Goal: Transaction & Acquisition: Purchase product/service

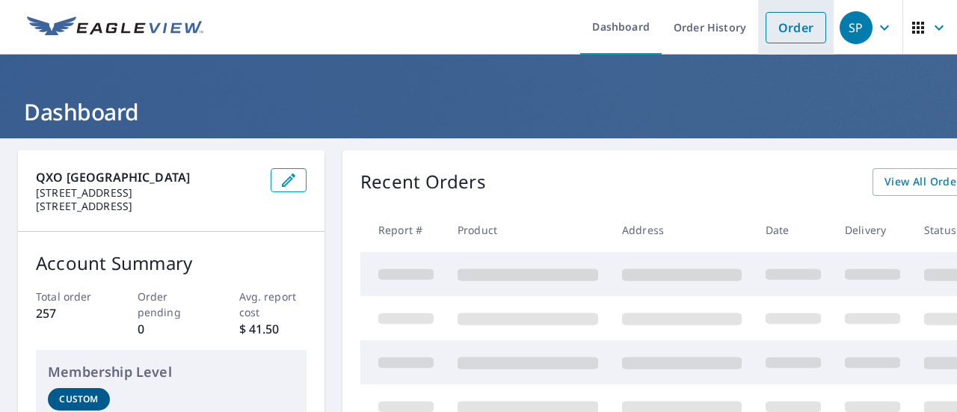
click at [782, 29] on link "Order" at bounding box center [795, 27] width 61 height 31
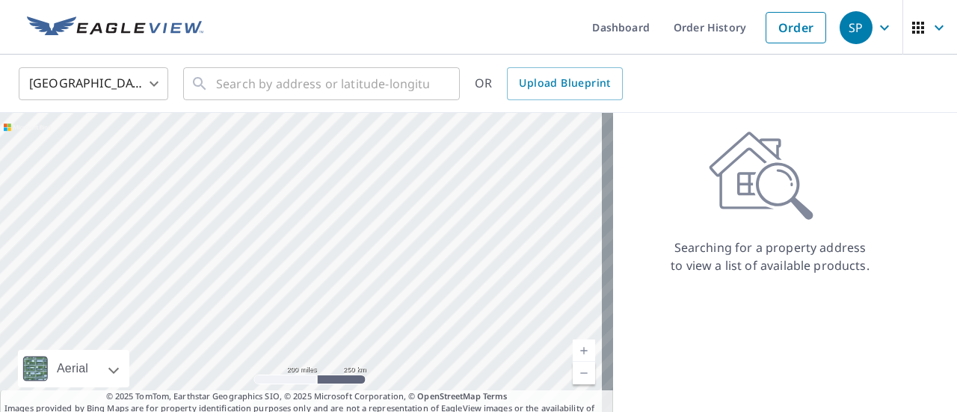
click at [125, 89] on body "SP SP Dashboard Order History Order SP [GEOGRAPHIC_DATA] US ​ ​ OR Upload Bluep…" at bounding box center [478, 206] width 957 height 412
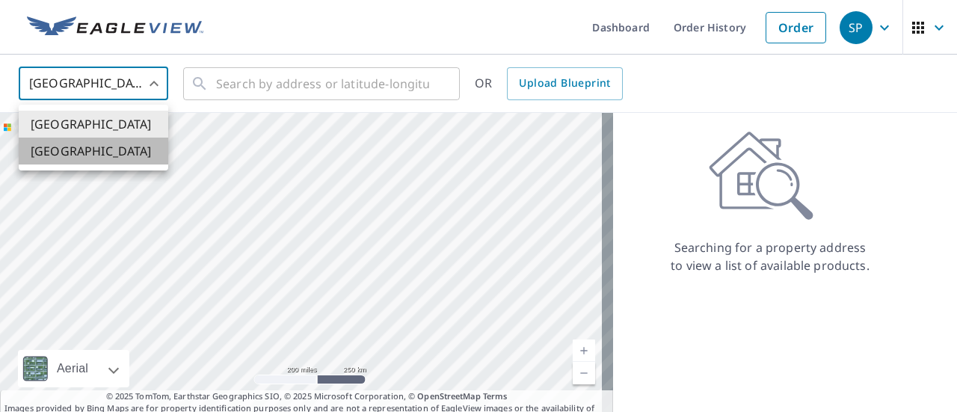
click at [95, 158] on li "[GEOGRAPHIC_DATA]" at bounding box center [93, 150] width 149 height 27
type input "CA"
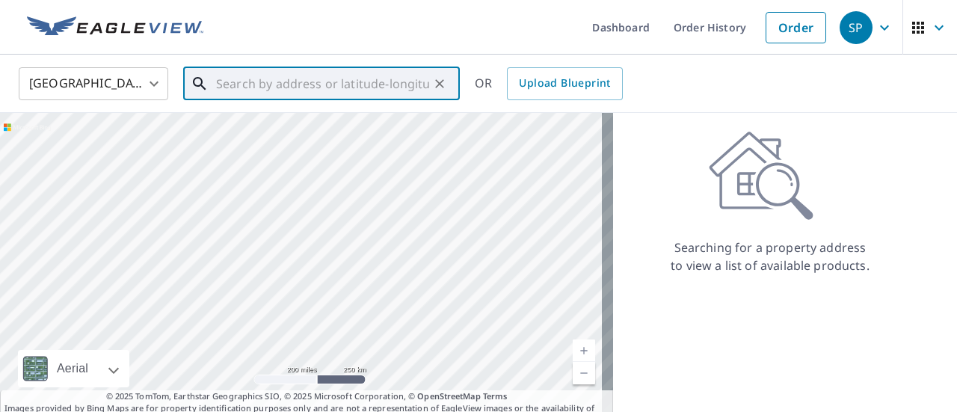
click at [327, 87] on input "text" at bounding box center [322, 84] width 213 height 42
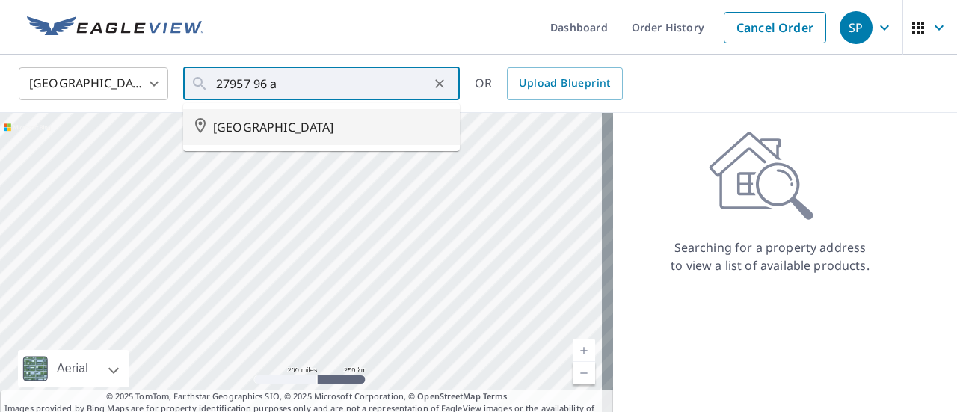
type input "[GEOGRAPHIC_DATA]"
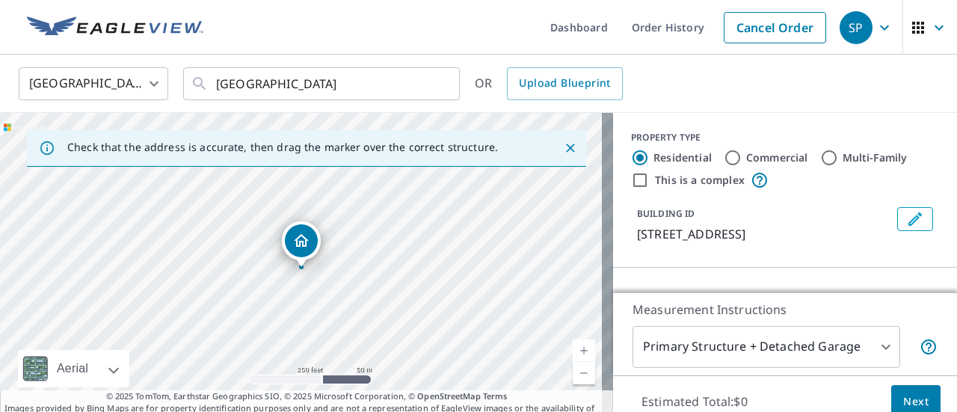
click at [802, 110] on div "[GEOGRAPHIC_DATA] [GEOGRAPHIC_DATA] ​ 27957 96 AVE ​ OR Upload Blueprint" at bounding box center [478, 84] width 957 height 58
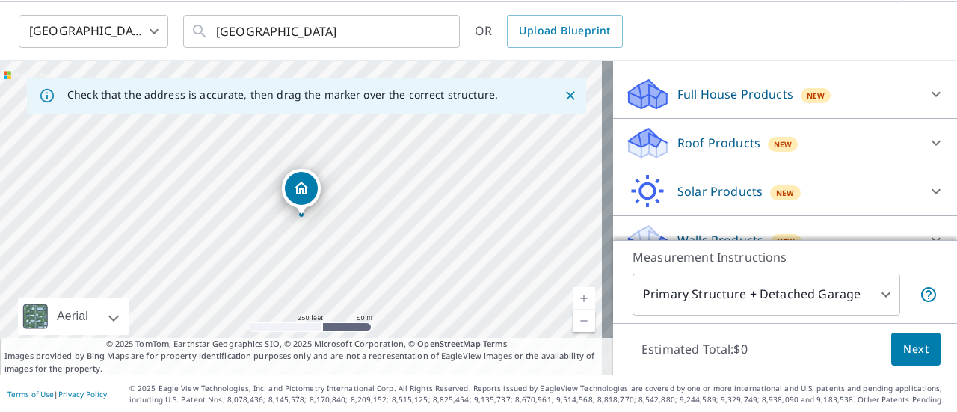
scroll to position [153, 0]
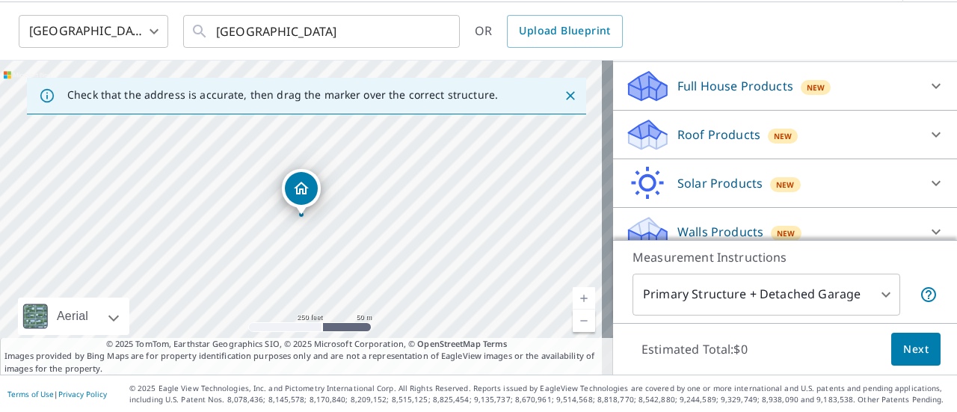
click at [806, 140] on div "Roof Products New" at bounding box center [771, 134] width 293 height 35
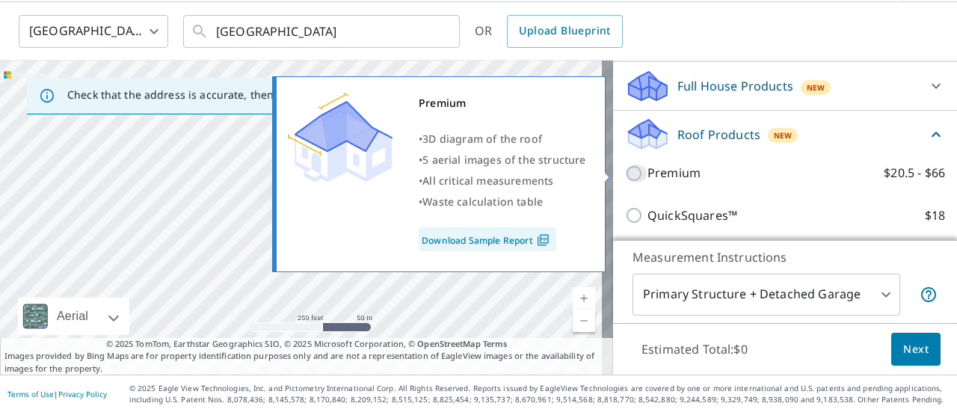
click at [625, 173] on input "Premium $20.5 - $66" at bounding box center [636, 173] width 22 height 18
checkbox input "true"
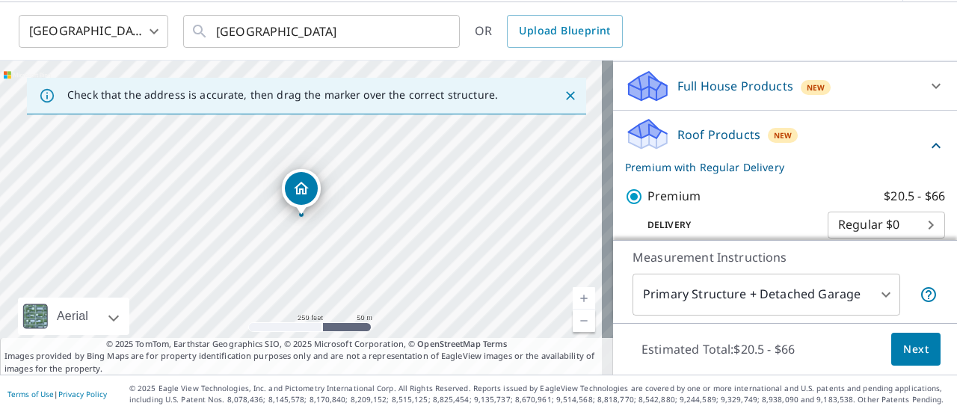
click at [919, 349] on button "Next" at bounding box center [915, 350] width 49 height 34
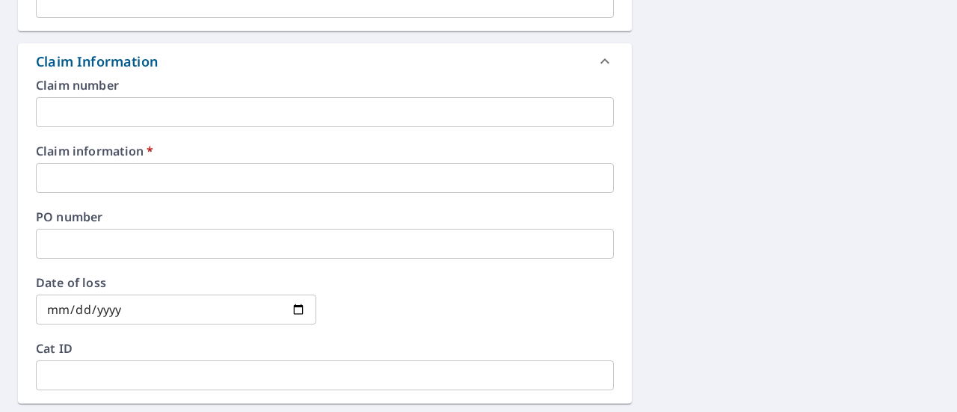
scroll to position [501, 0]
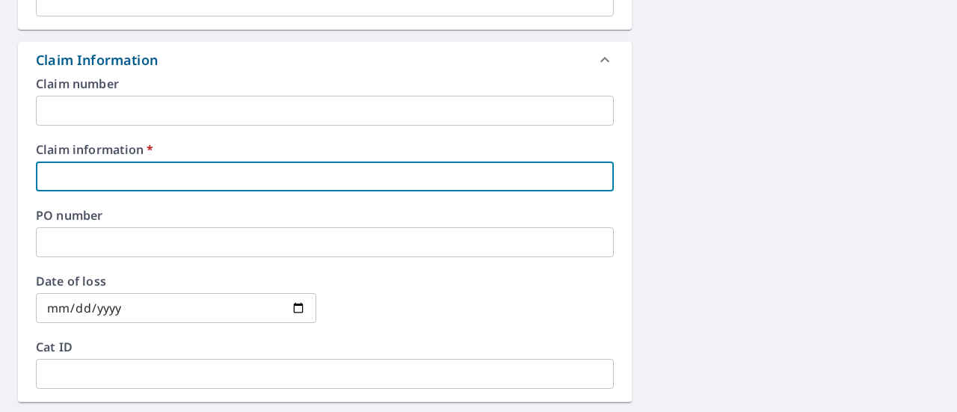
click at [241, 165] on input "text" at bounding box center [325, 176] width 578 height 30
type input "On Top Roofing"
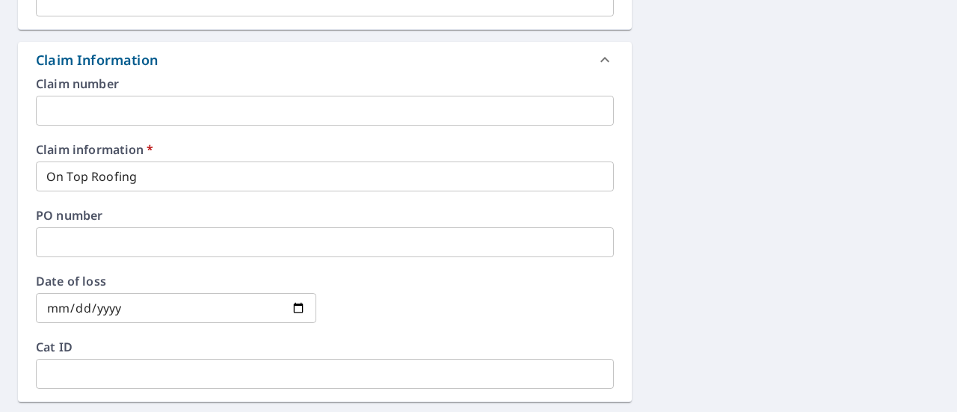
click at [661, 225] on div "[STREET_ADDRESS][GEOGRAPHIC_DATA] A standard road map Aerial A detailed look fr…" at bounding box center [478, 195] width 957 height 1114
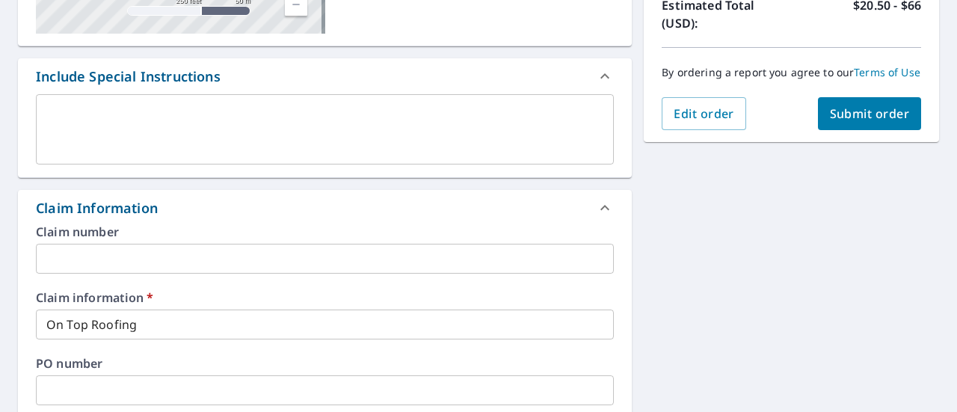
scroll to position [351, 0]
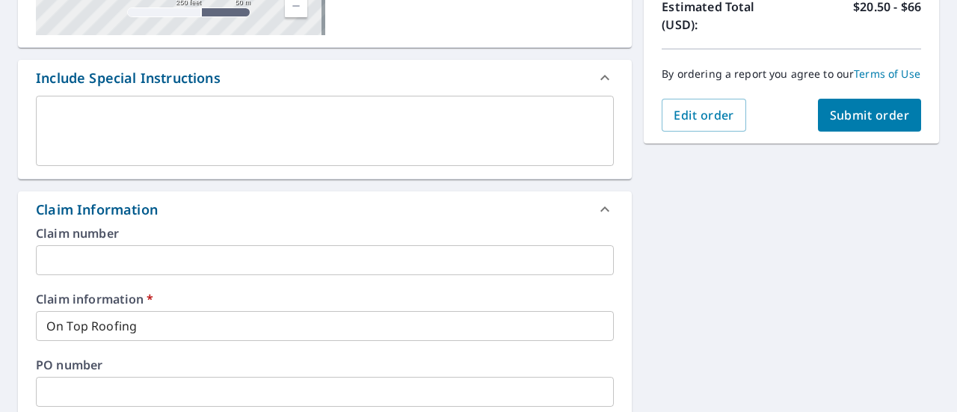
click at [829, 123] on span "Submit order" at bounding box center [869, 115] width 80 height 16
checkbox input "true"
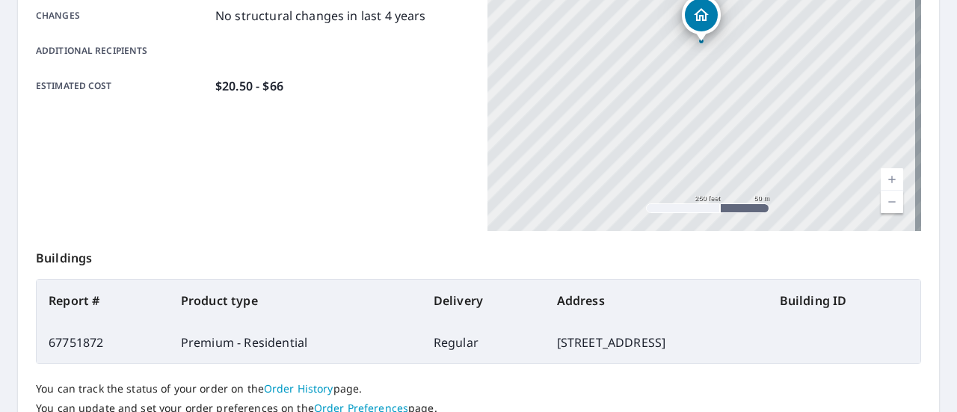
click at [315, 140] on div "Product type Premium - Residential Delivery method Regular Delivery by [DATE] 7…" at bounding box center [252, 44] width 433 height 374
click at [263, 116] on div "Product type Premium - Residential Delivery method Regular Delivery by [DATE] 7…" at bounding box center [252, 44] width 433 height 374
click at [305, 158] on div "Product type Premium - Residential Delivery method Regular Delivery by [DATE] 7…" at bounding box center [252, 44] width 433 height 374
